Goal: Navigation & Orientation: Find specific page/section

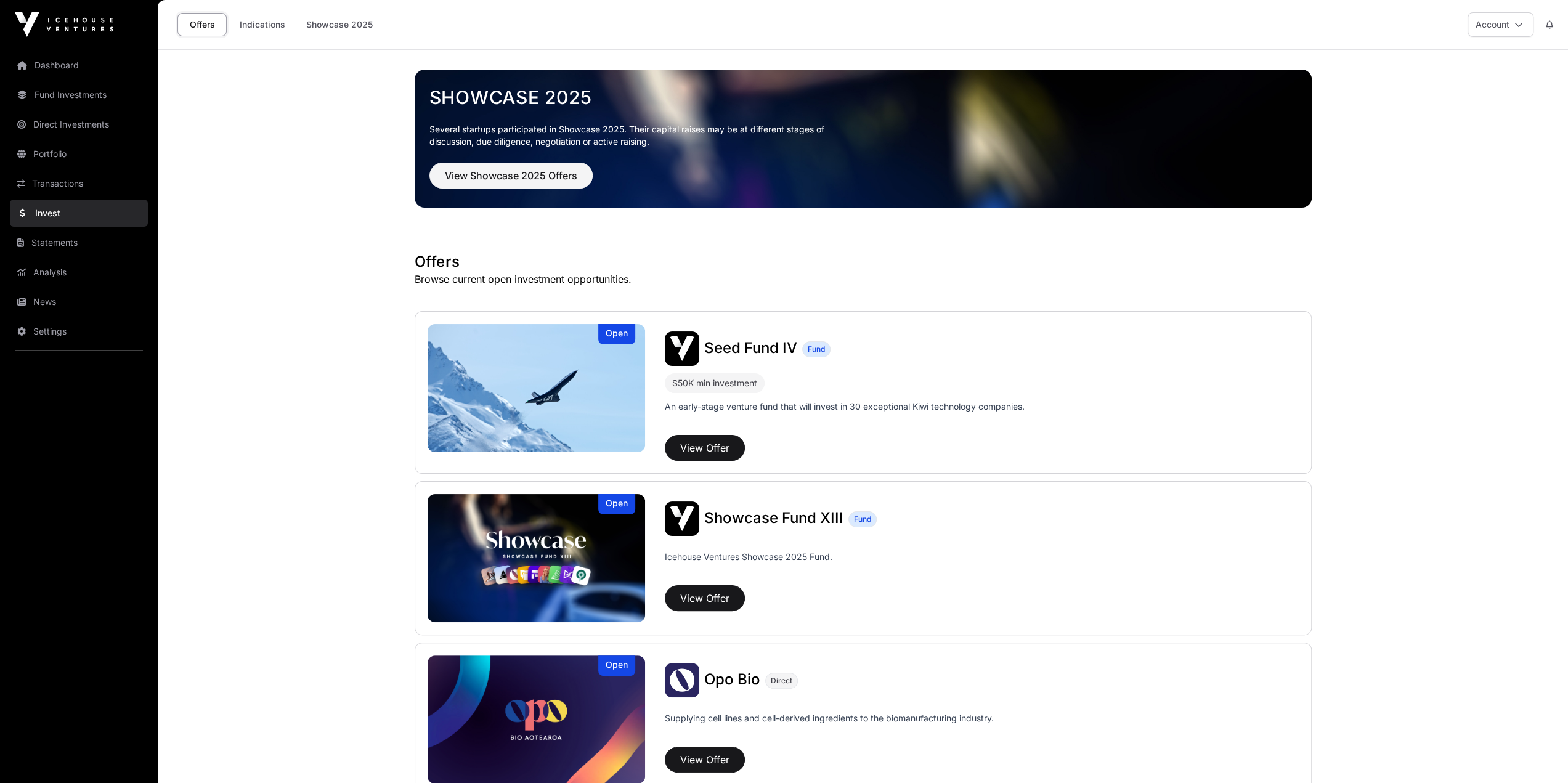
click at [70, 152] on link "Portfolio" at bounding box center [79, 154] width 138 height 27
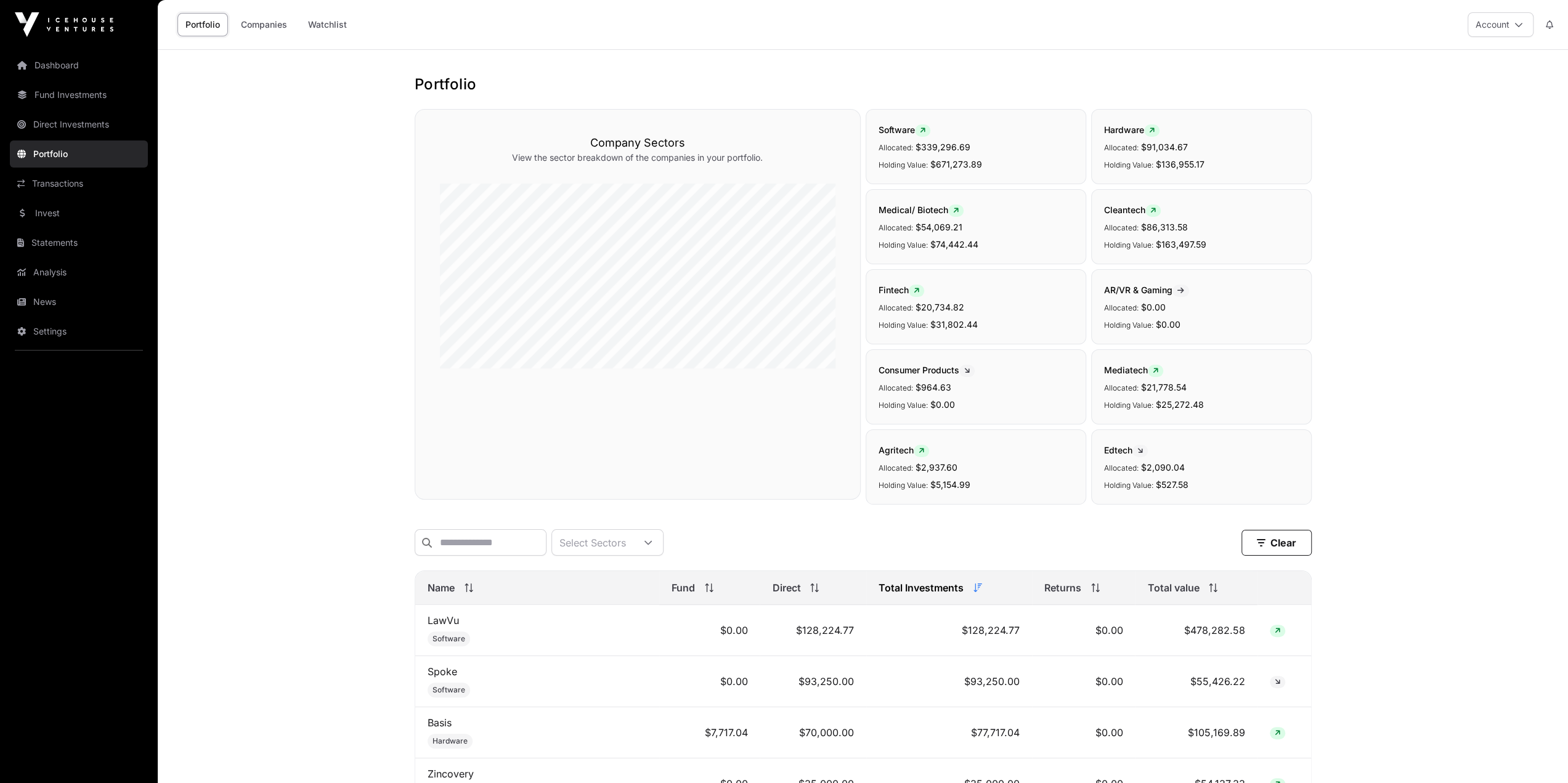
click at [73, 90] on link "Fund Investments" at bounding box center [79, 95] width 138 height 27
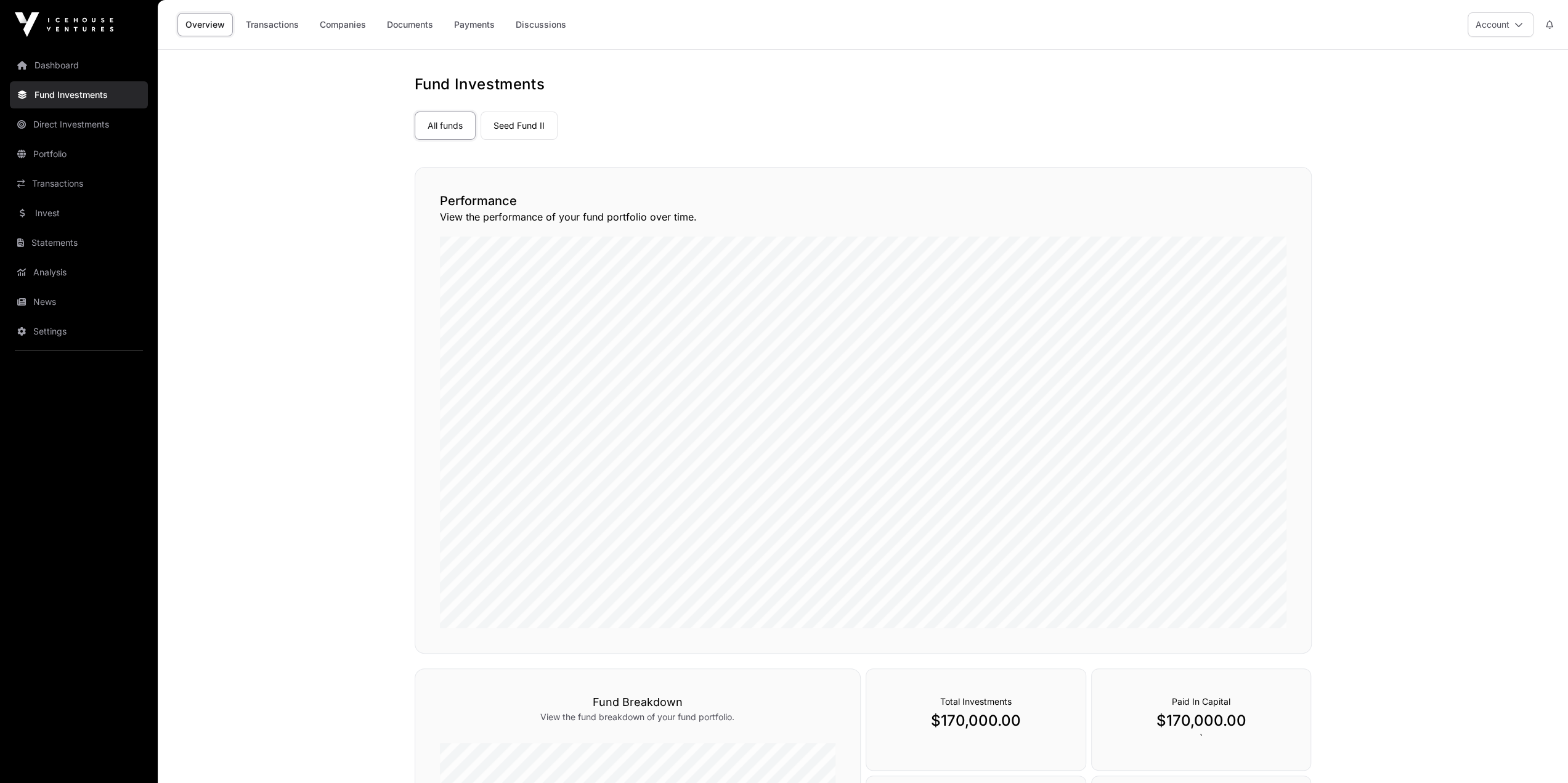
click at [50, 188] on link "Transactions" at bounding box center [79, 184] width 138 height 27
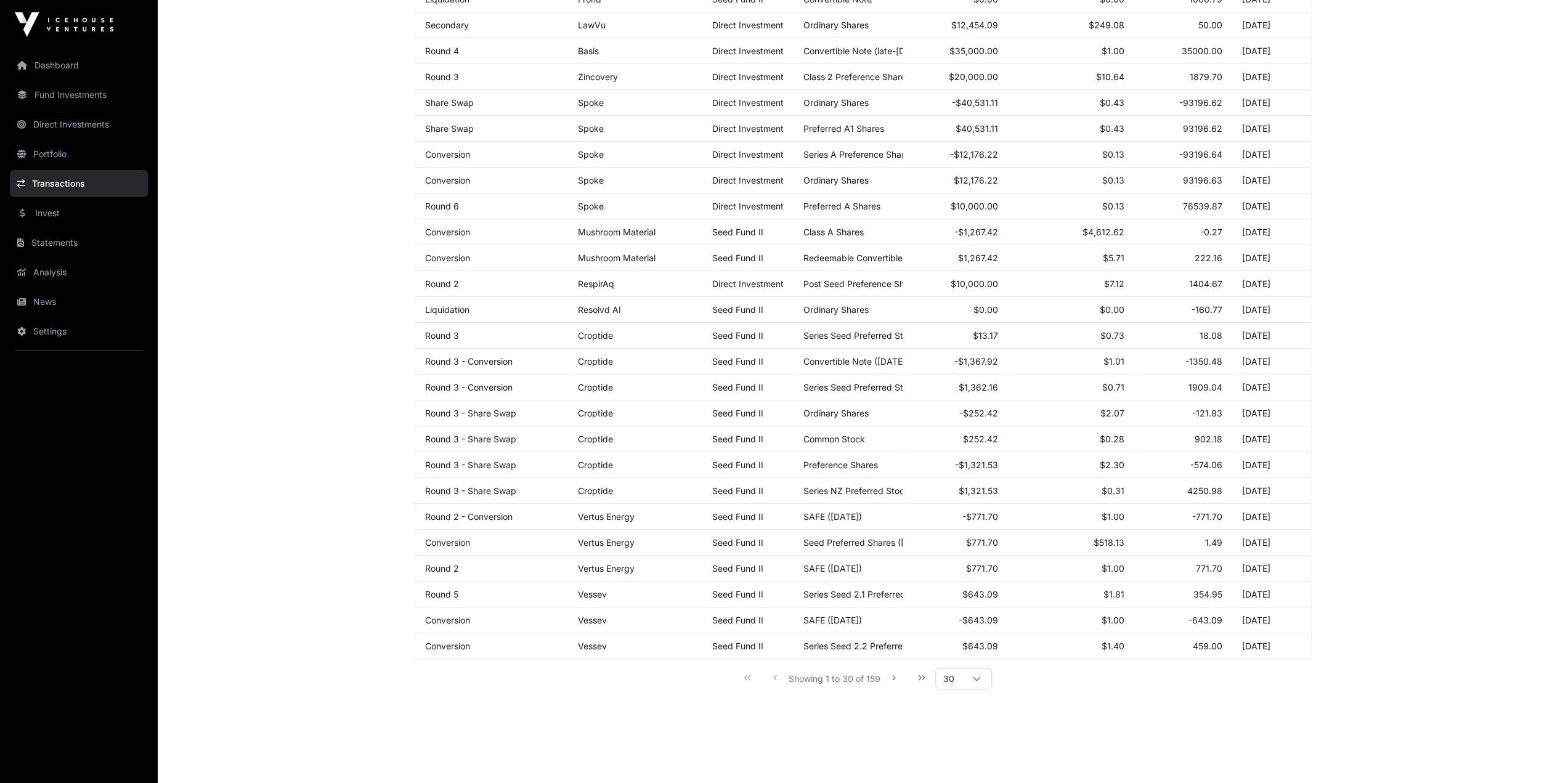
scroll to position [342, 0]
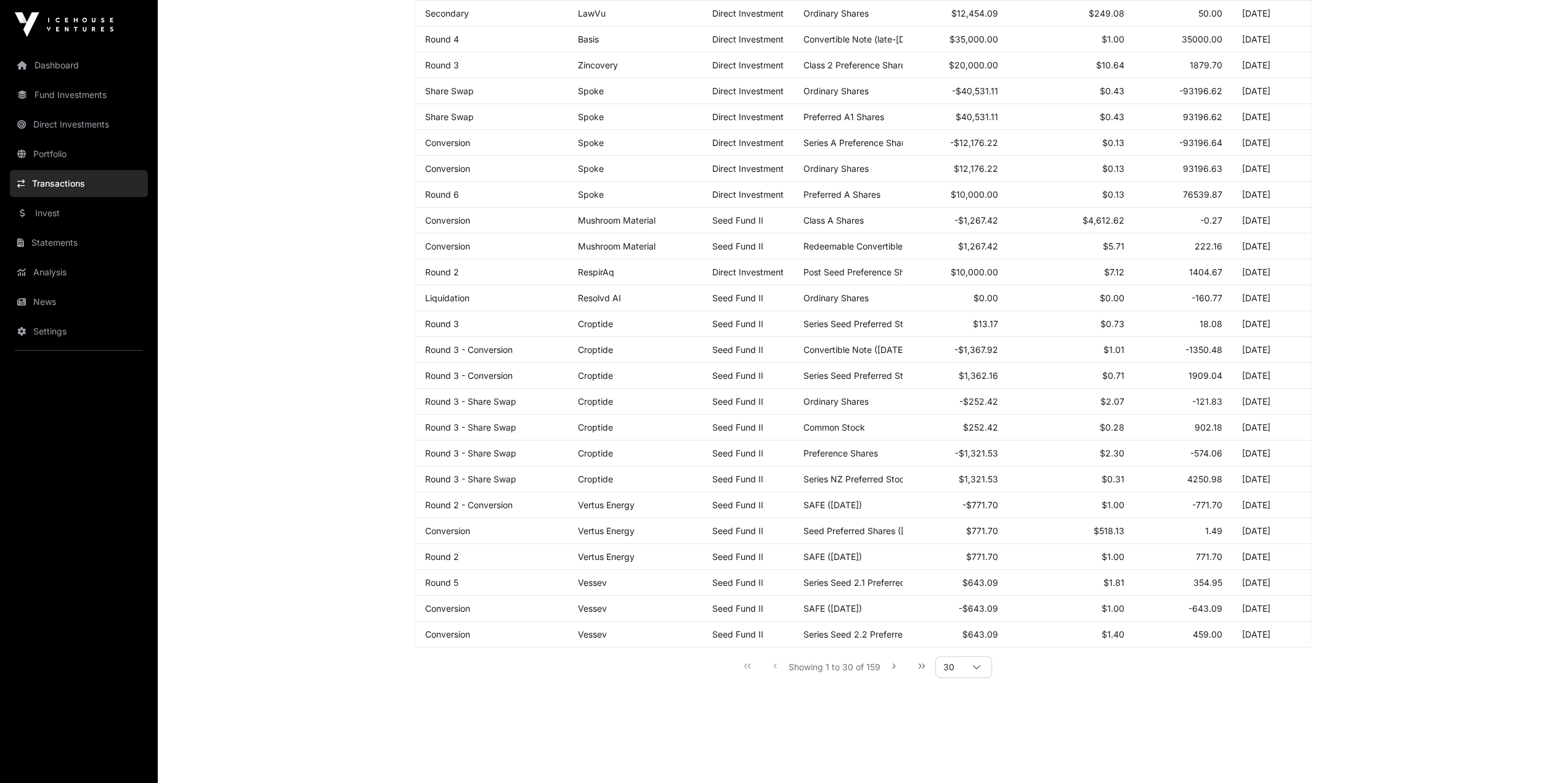
click at [978, 668] on div at bounding box center [977, 667] width 30 height 20
click at [976, 744] on li "200" at bounding box center [964, 748] width 50 height 20
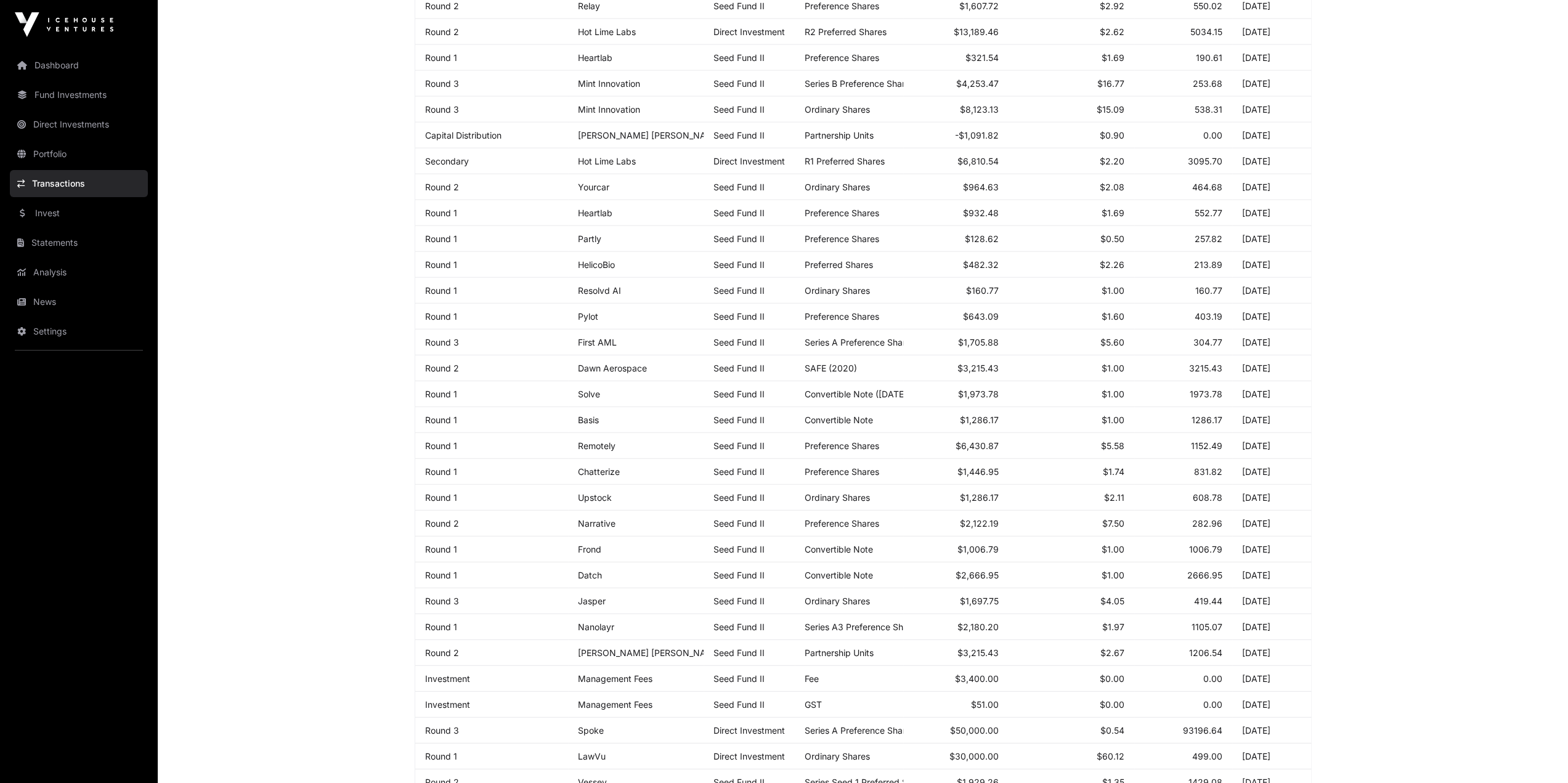
scroll to position [3628, 0]
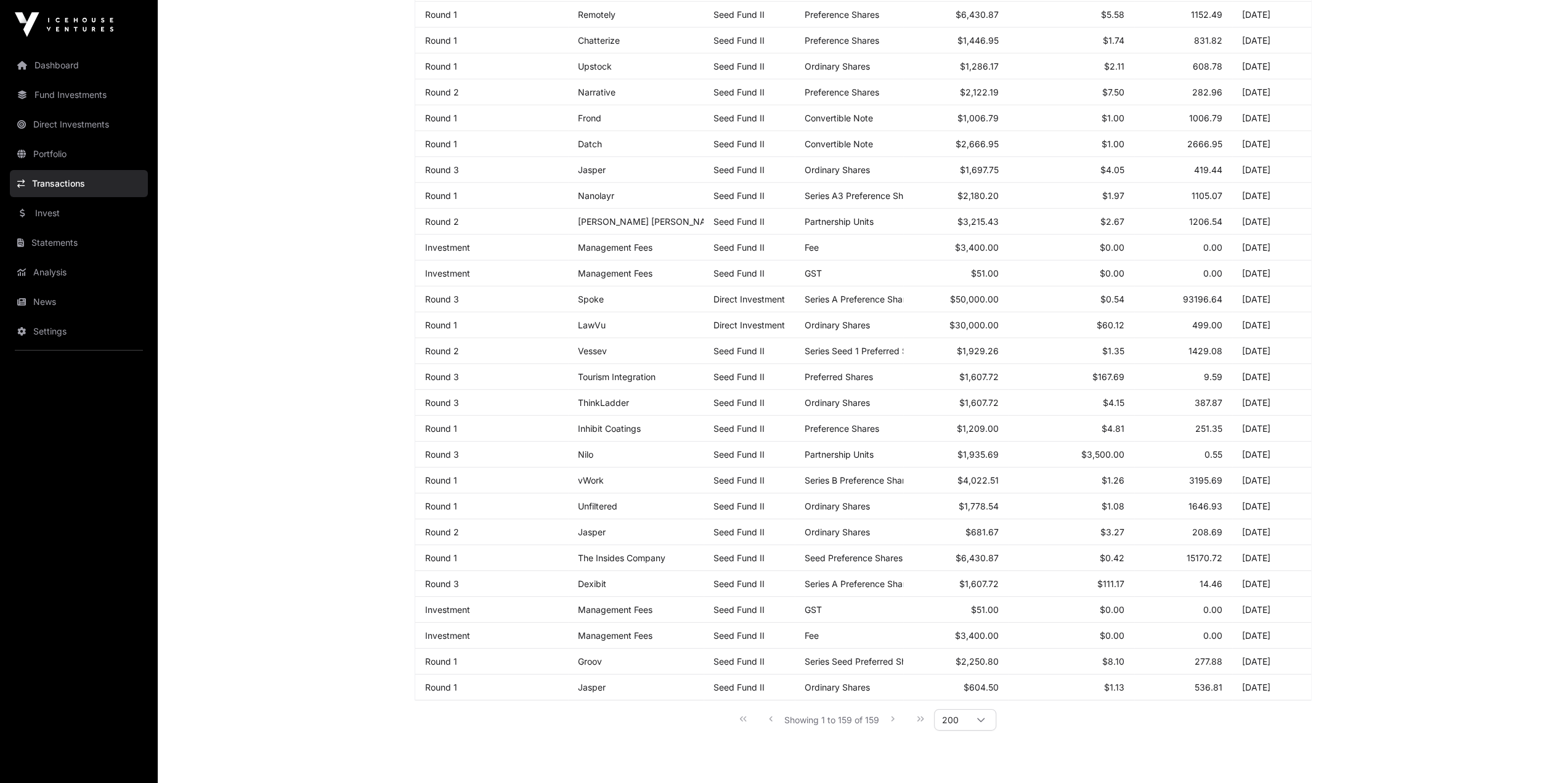
click at [58, 64] on link "Dashboard" at bounding box center [79, 65] width 138 height 27
